Goal: Task Accomplishment & Management: Manage account settings

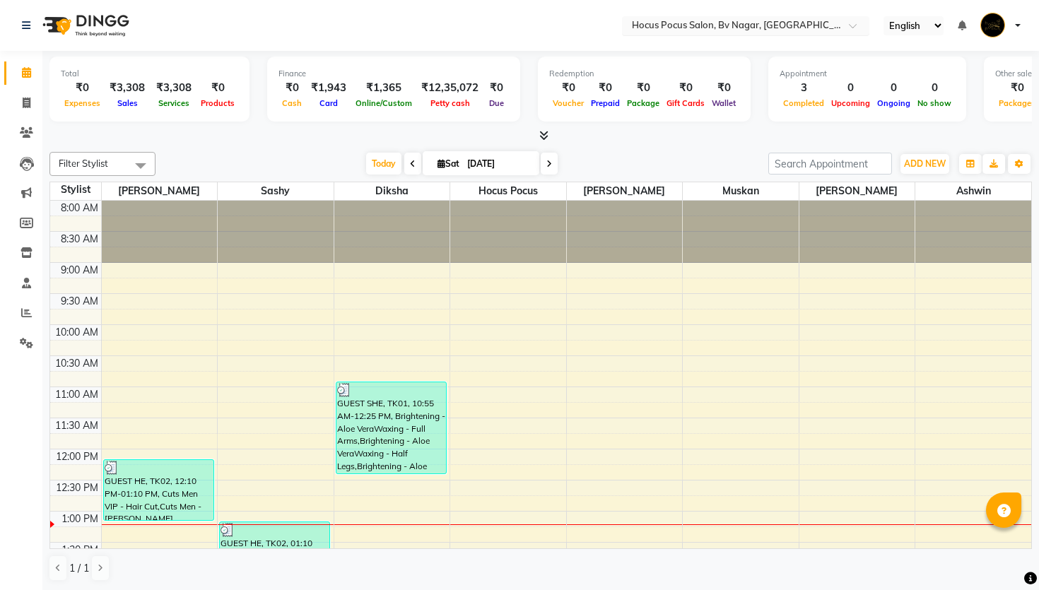
click at [773, 22] on input "text" at bounding box center [731, 27] width 205 height 14
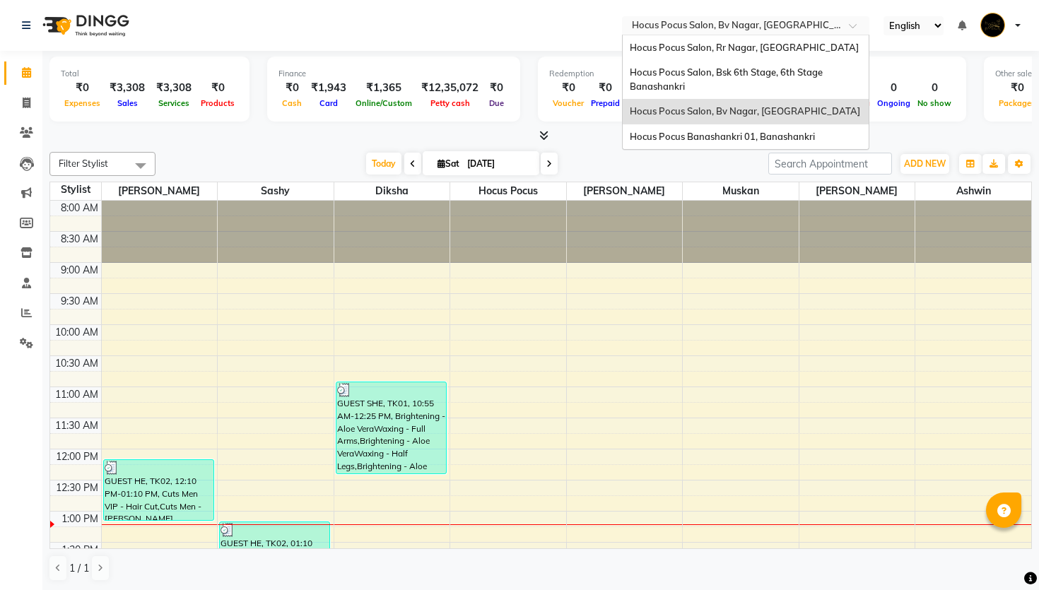
click at [773, 22] on input "text" at bounding box center [731, 27] width 205 height 14
click at [522, 15] on nav "Select Location × Hocus Pocus Salon, [GEOGRAPHIC_DATA], Basaveshwarnagar Hocus …" at bounding box center [519, 25] width 1039 height 51
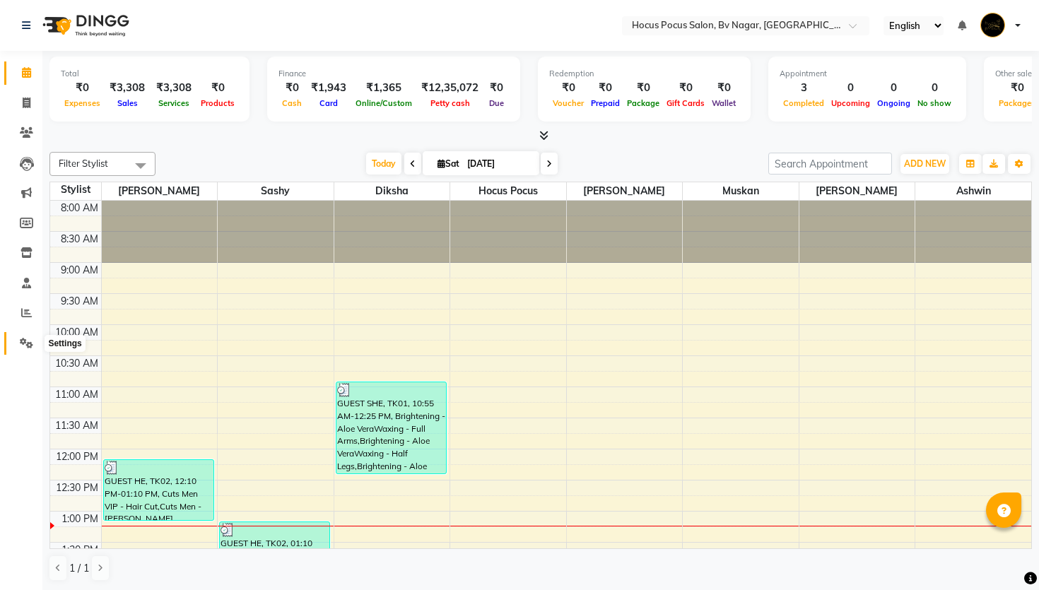
click at [24, 344] on icon at bounding box center [26, 343] width 13 height 11
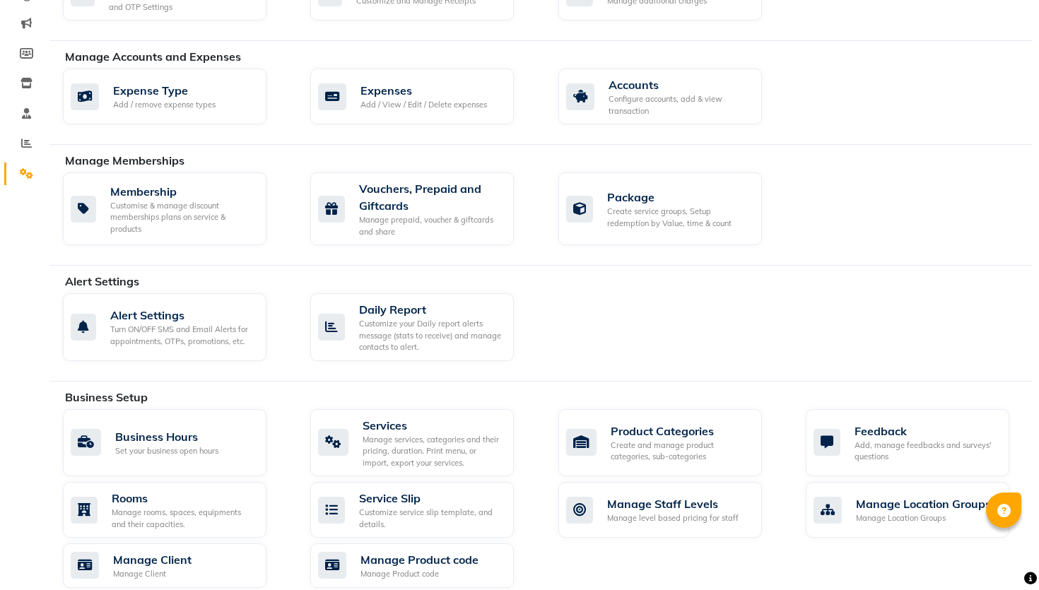
scroll to position [168, 0]
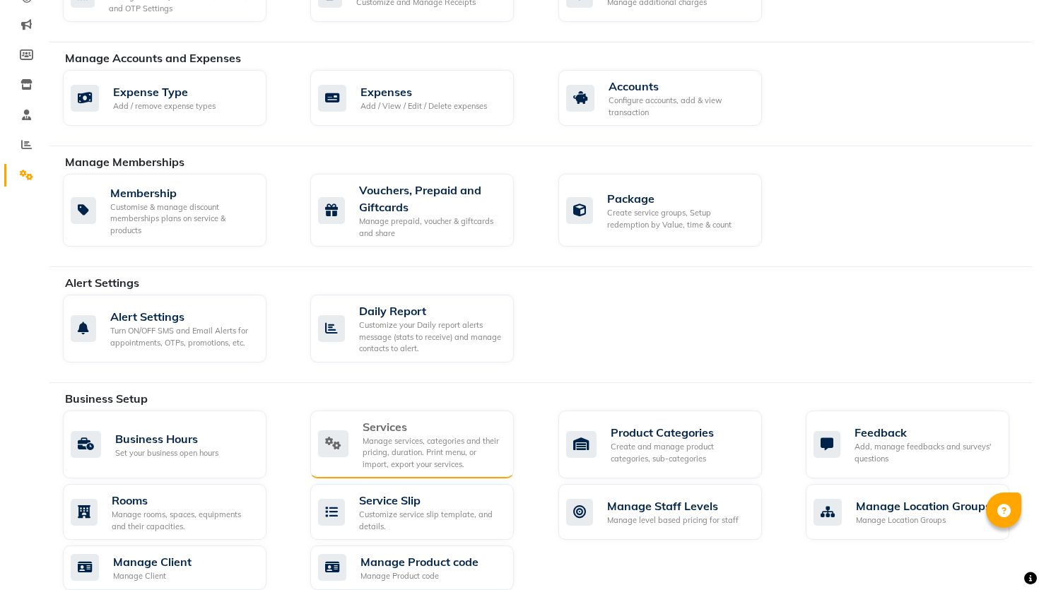
click at [378, 423] on div "Services" at bounding box center [433, 427] width 140 height 17
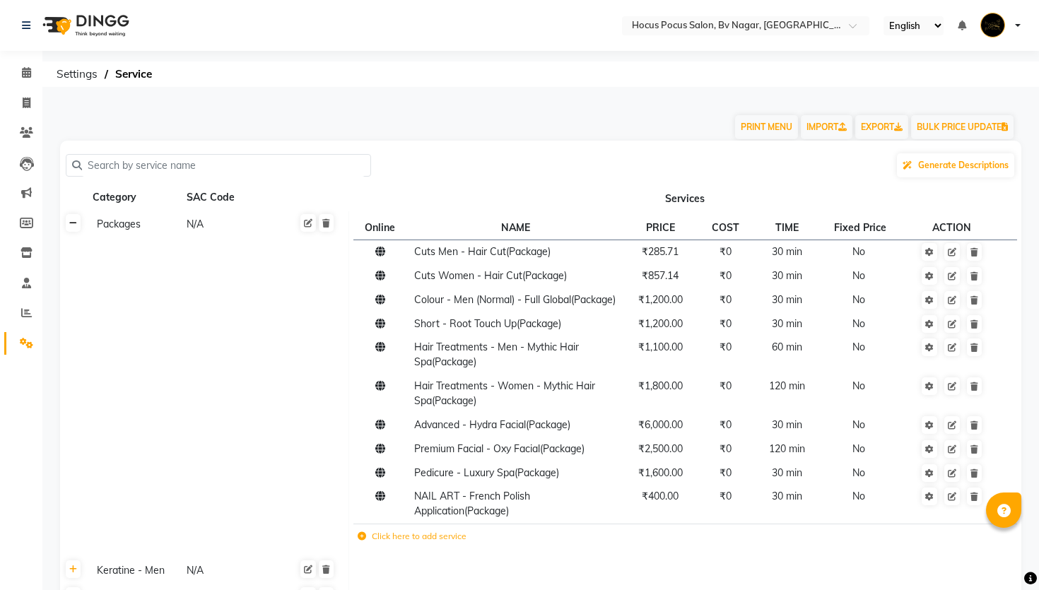
click at [73, 224] on icon at bounding box center [73, 223] width 8 height 8
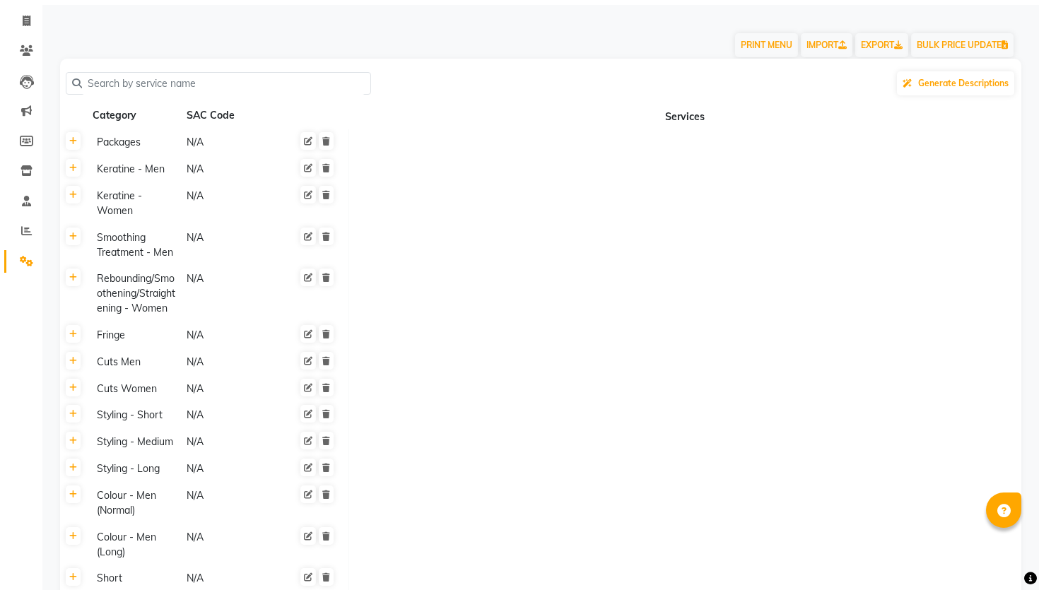
scroll to position [110, 0]
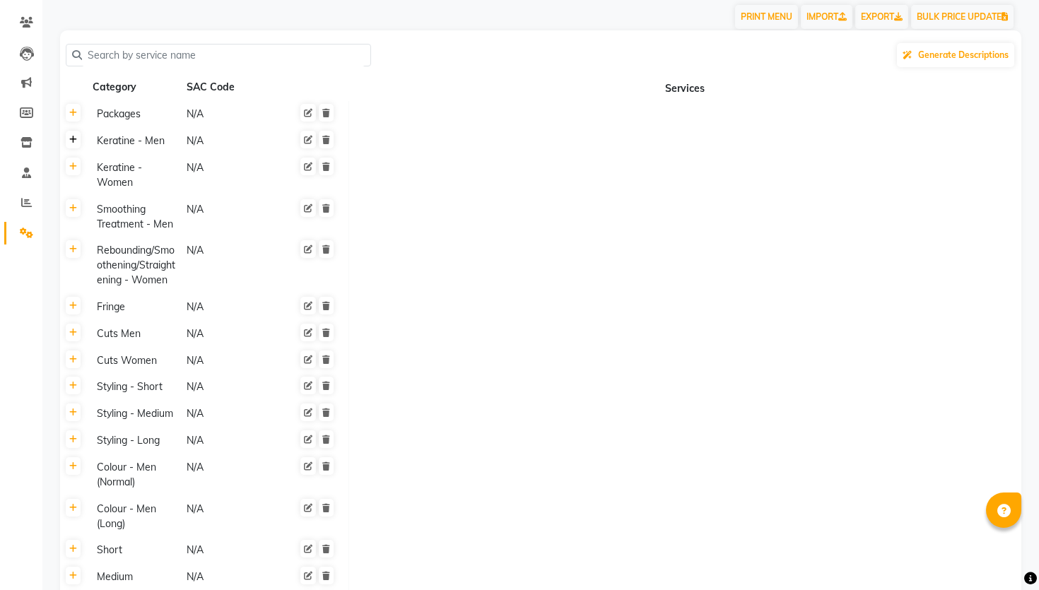
click at [79, 136] on link at bounding box center [73, 140] width 15 height 18
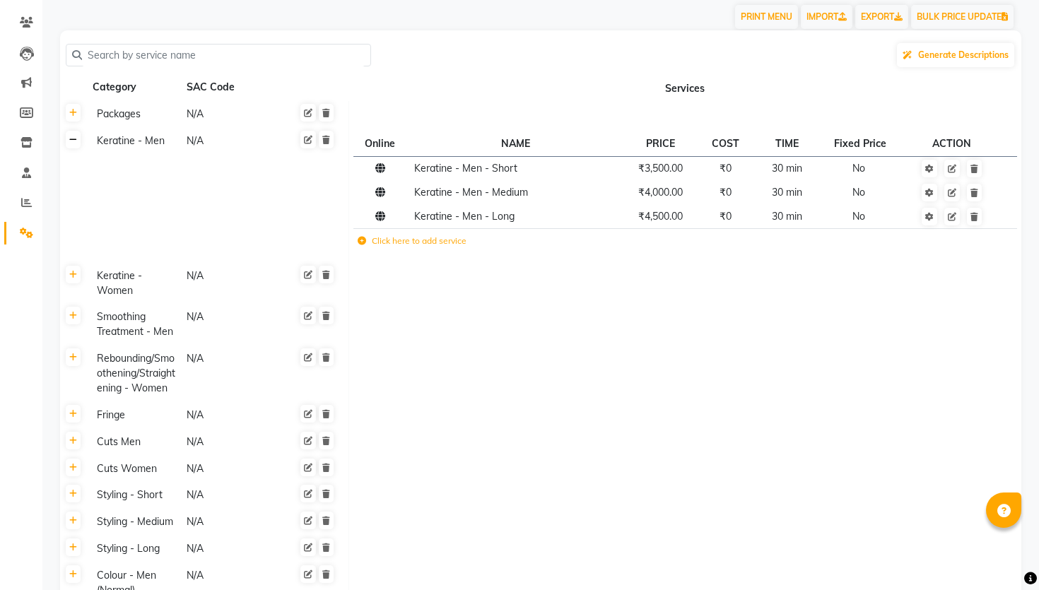
click at [79, 136] on link at bounding box center [73, 140] width 15 height 18
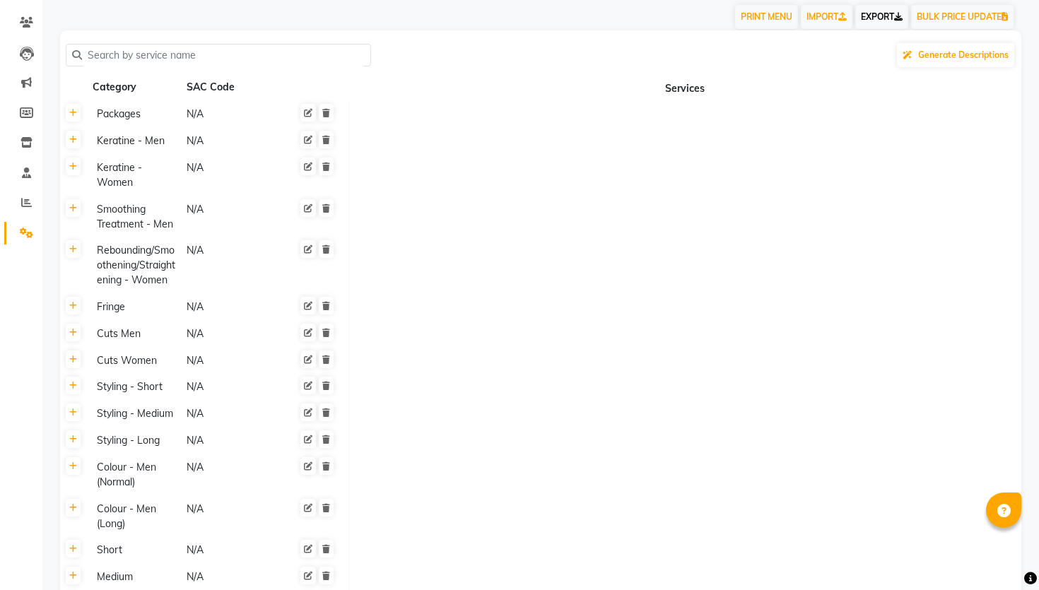
click at [867, 16] on link "EXPORT" at bounding box center [881, 17] width 53 height 24
